Goal: Task Accomplishment & Management: Manage account settings

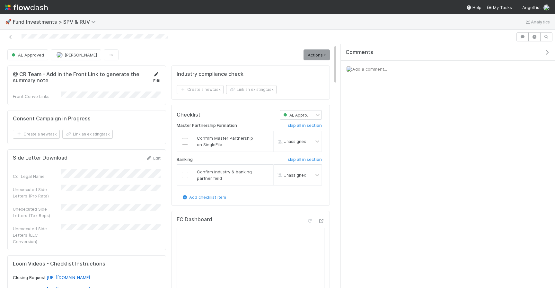
click at [160, 75] on link "Edit" at bounding box center [157, 78] width 8 height 12
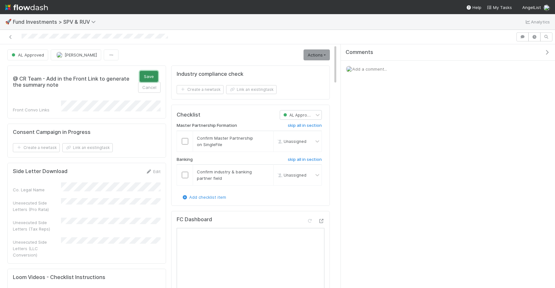
click at [151, 75] on button "Save" at bounding box center [149, 76] width 18 height 11
